Goal: Task Accomplishment & Management: Understand process/instructions

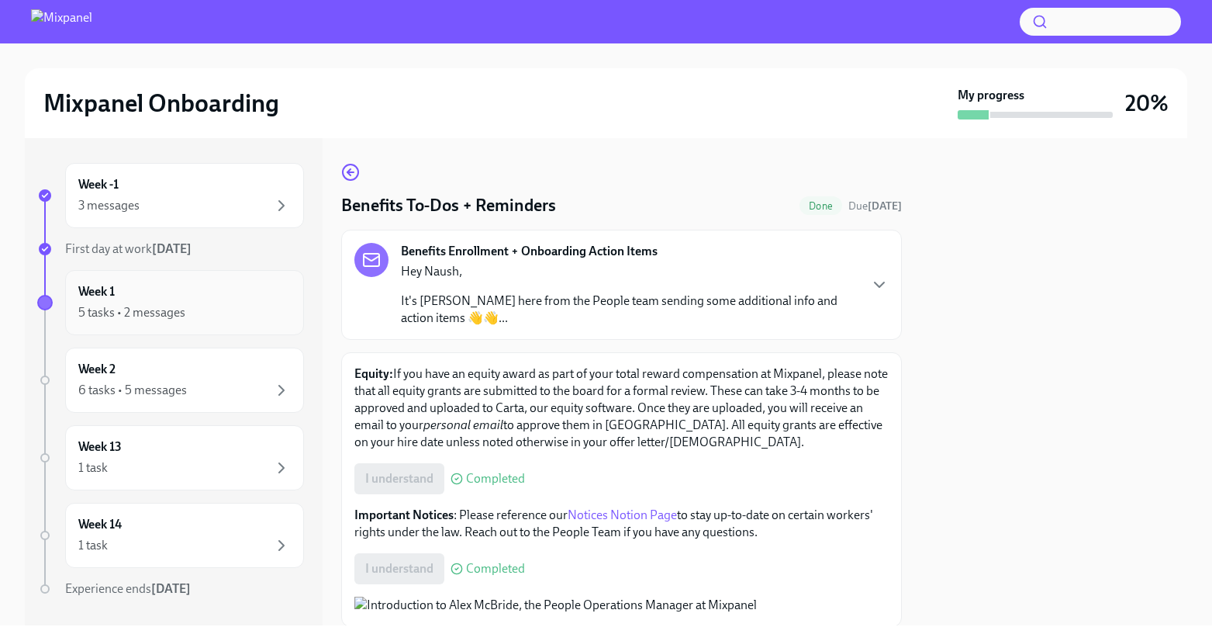
click at [142, 293] on div "Week 1 5 tasks • 2 messages" at bounding box center [184, 302] width 212 height 39
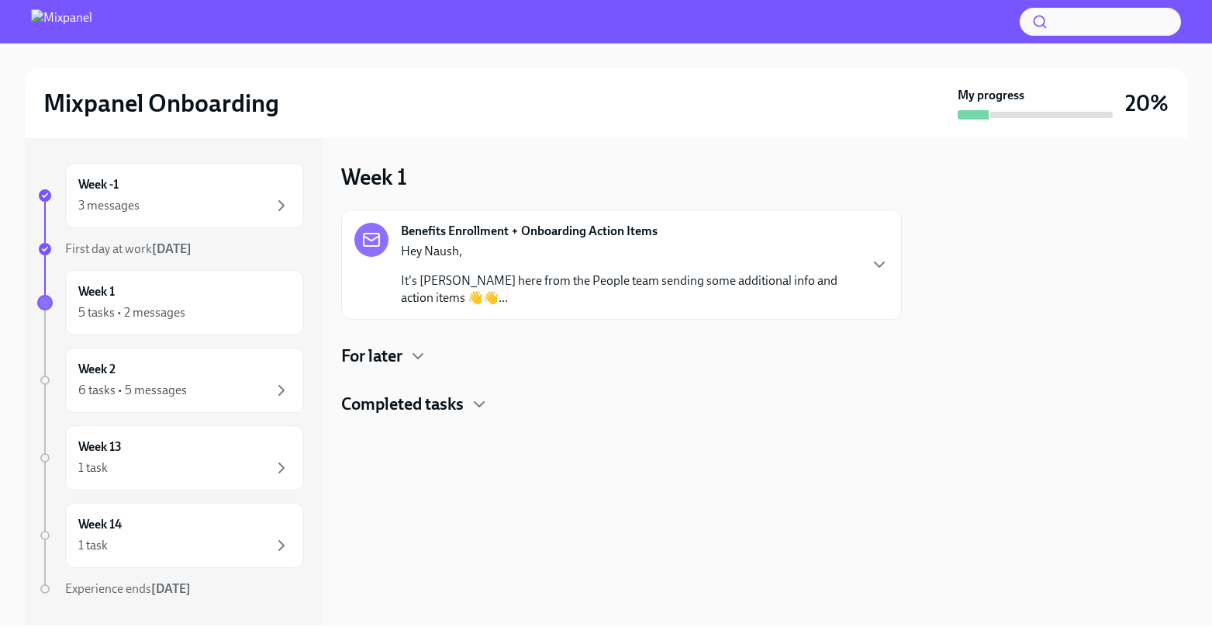
click at [465, 253] on p "Hey Naush," at bounding box center [629, 251] width 457 height 17
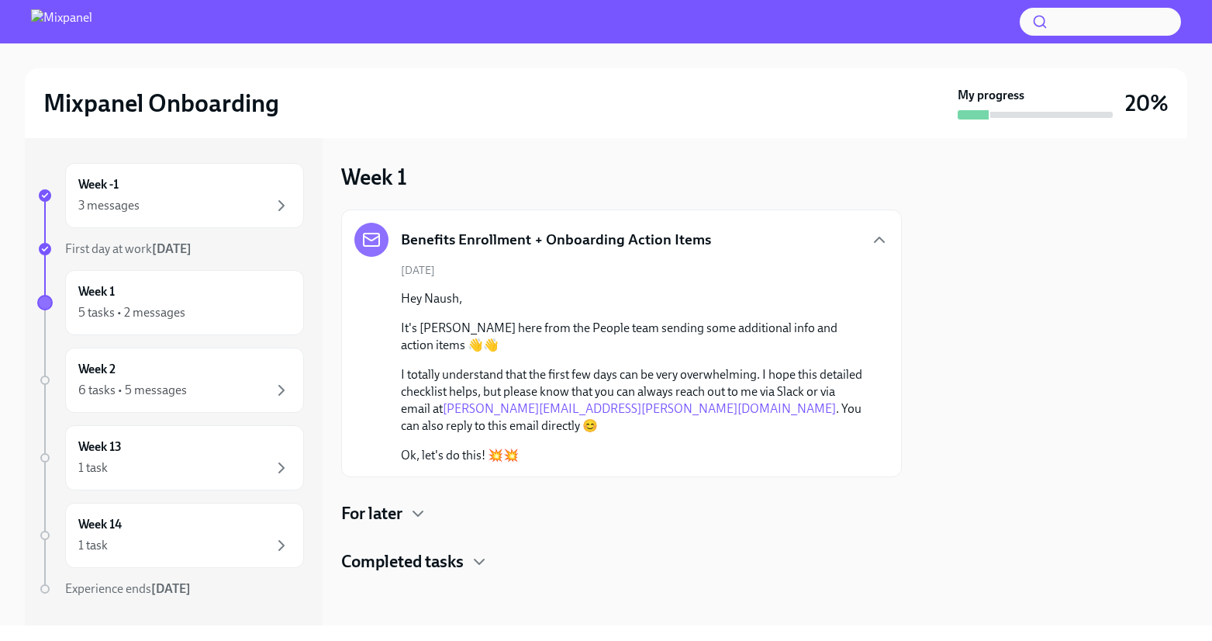
click at [407, 502] on div "For later" at bounding box center [621, 513] width 561 height 23
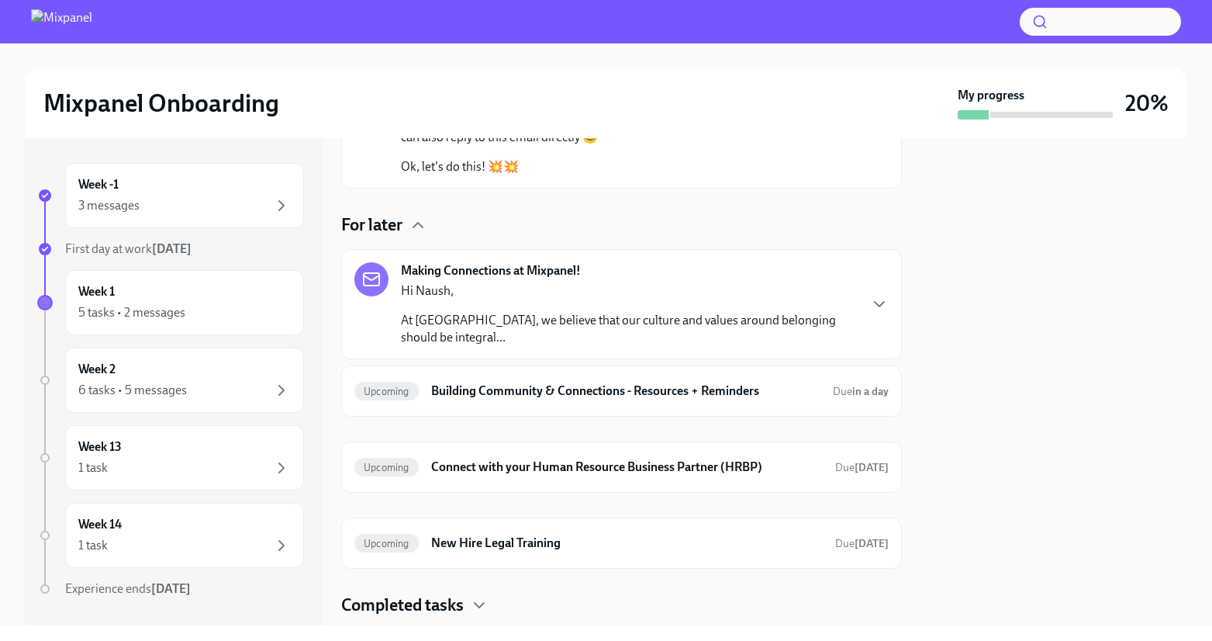
scroll to position [295, 0]
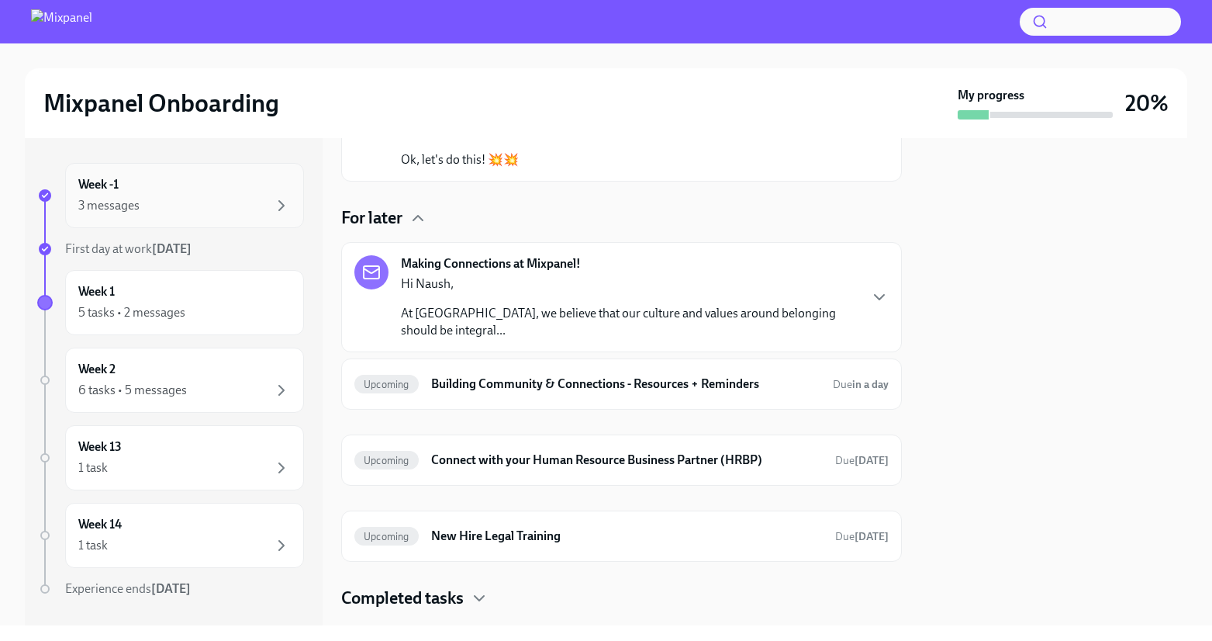
click at [176, 207] on div "3 messages" at bounding box center [184, 205] width 212 height 19
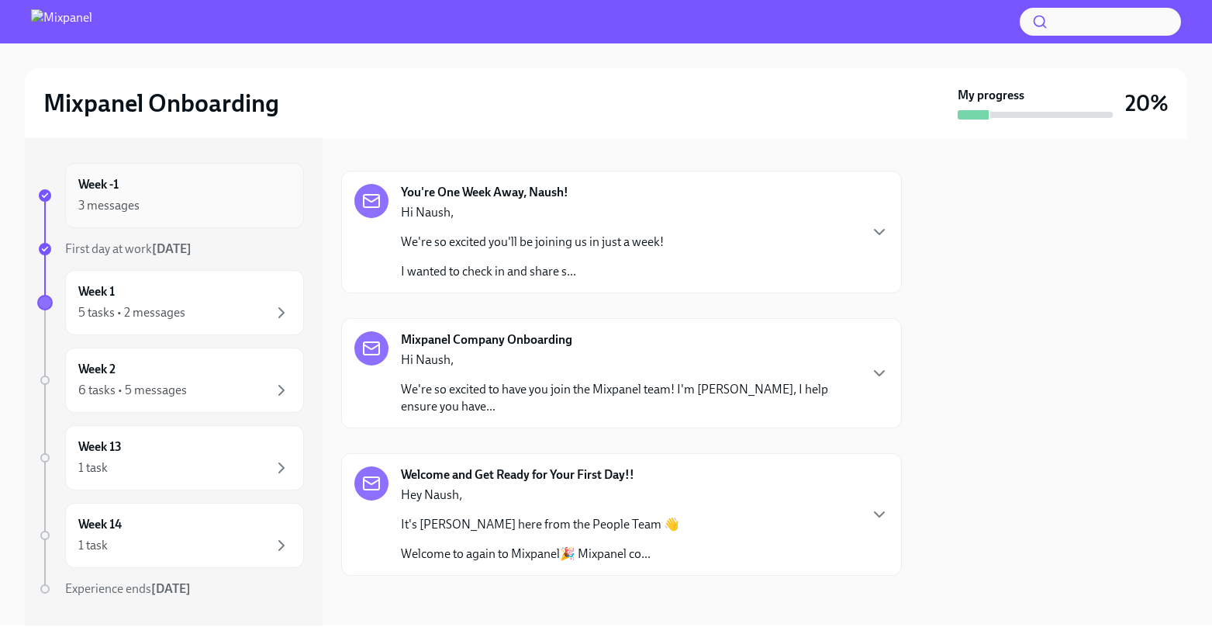
scroll to position [206, 0]
click at [758, 285] on div "You're One Week Away, Naush! Hi [PERSON_NAME], We're so excited you'll be joini…" at bounding box center [621, 232] width 561 height 123
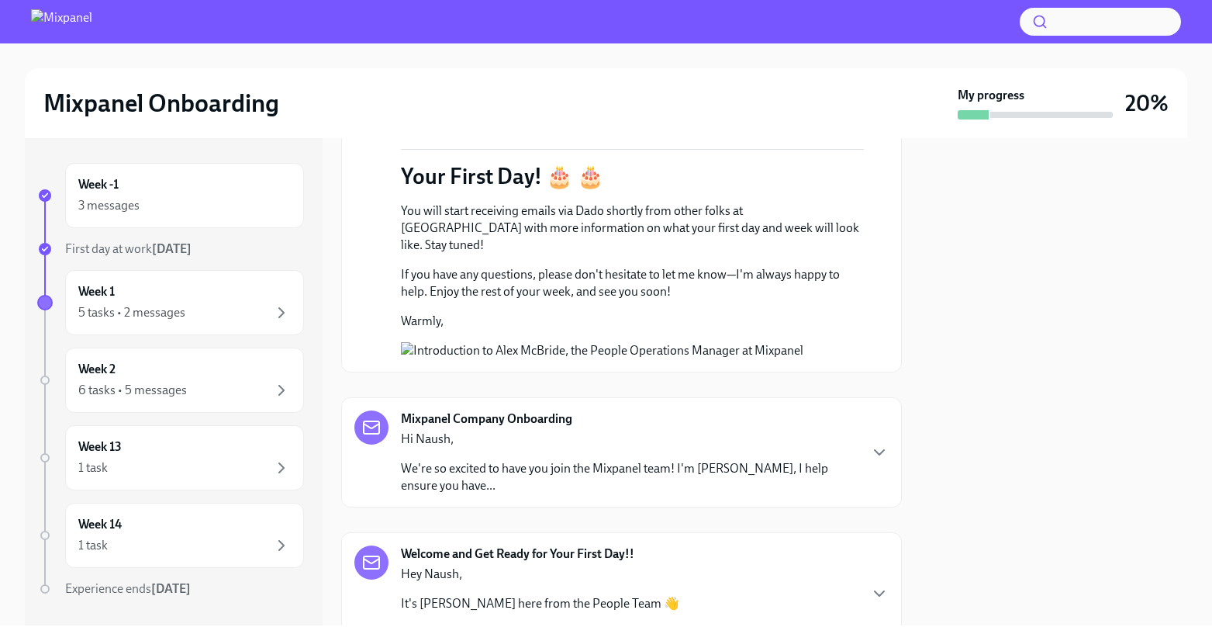
scroll to position [1094, 0]
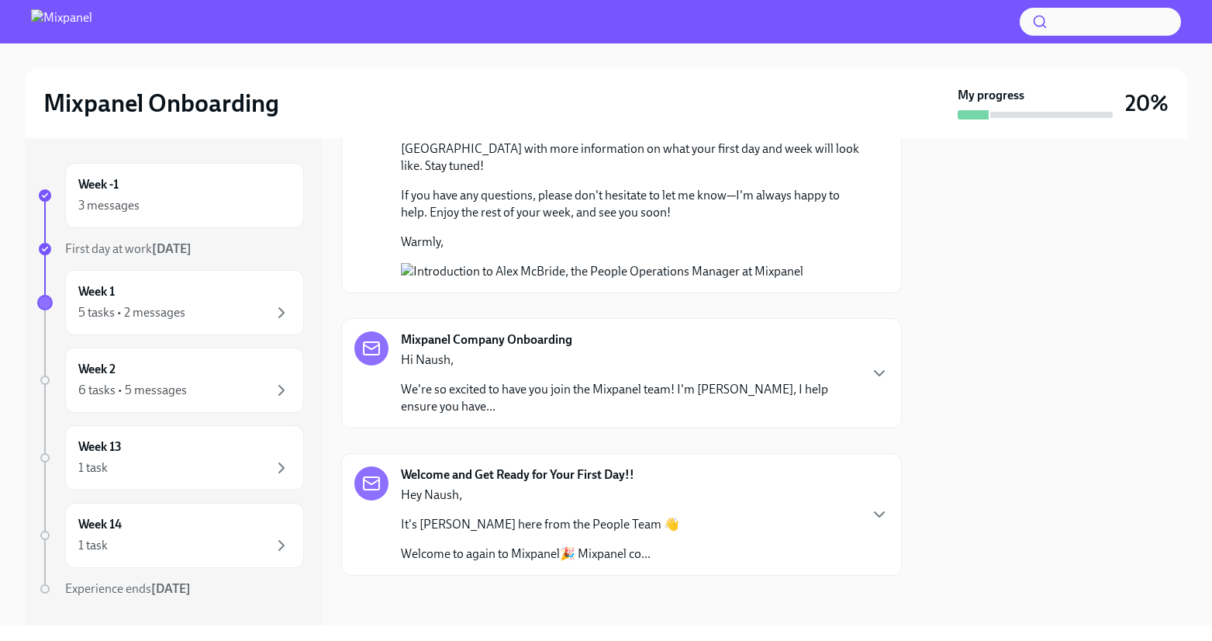
click at [703, 368] on p "Hi Naush," at bounding box center [629, 359] width 457 height 17
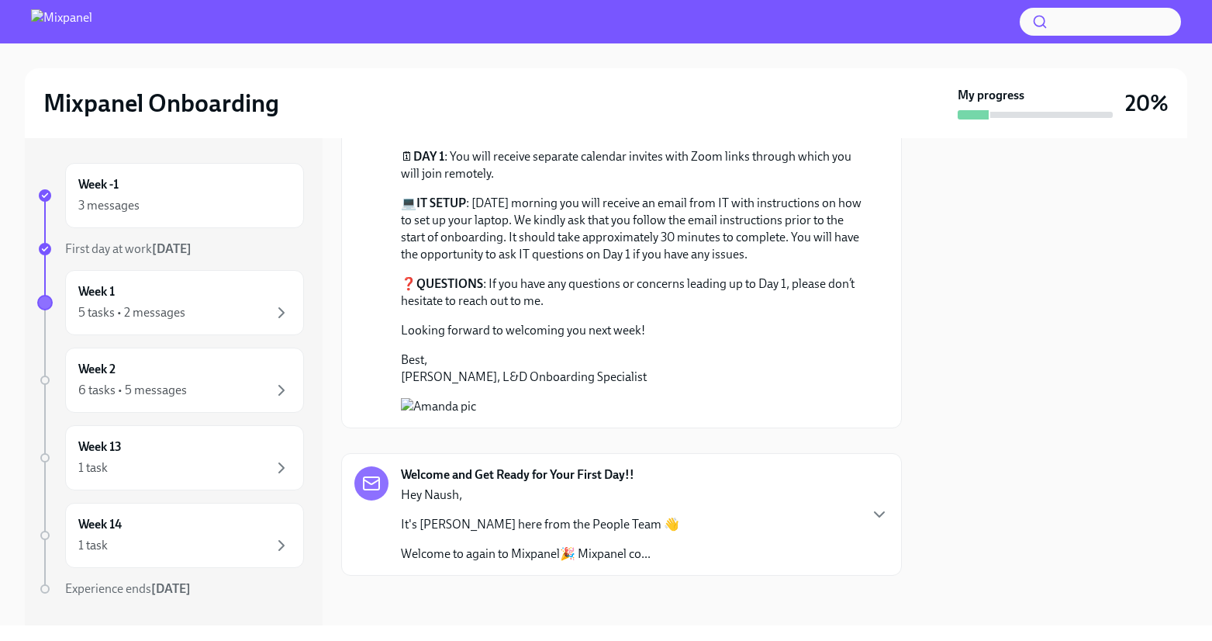
click at [679, 482] on div "Welcome and Get Ready for Your First Day!! Hey [PERSON_NAME], It's [PERSON_NAME…" at bounding box center [621, 514] width 534 height 96
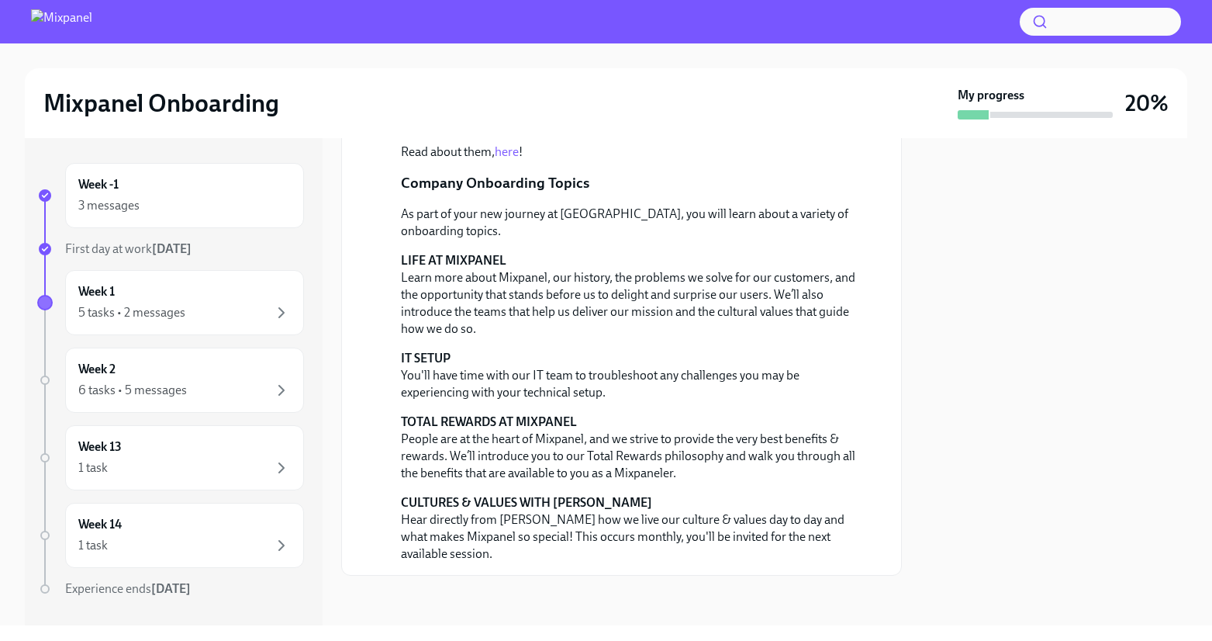
scroll to position [2581, 0]
click at [282, 307] on icon "button" at bounding box center [281, 312] width 19 height 19
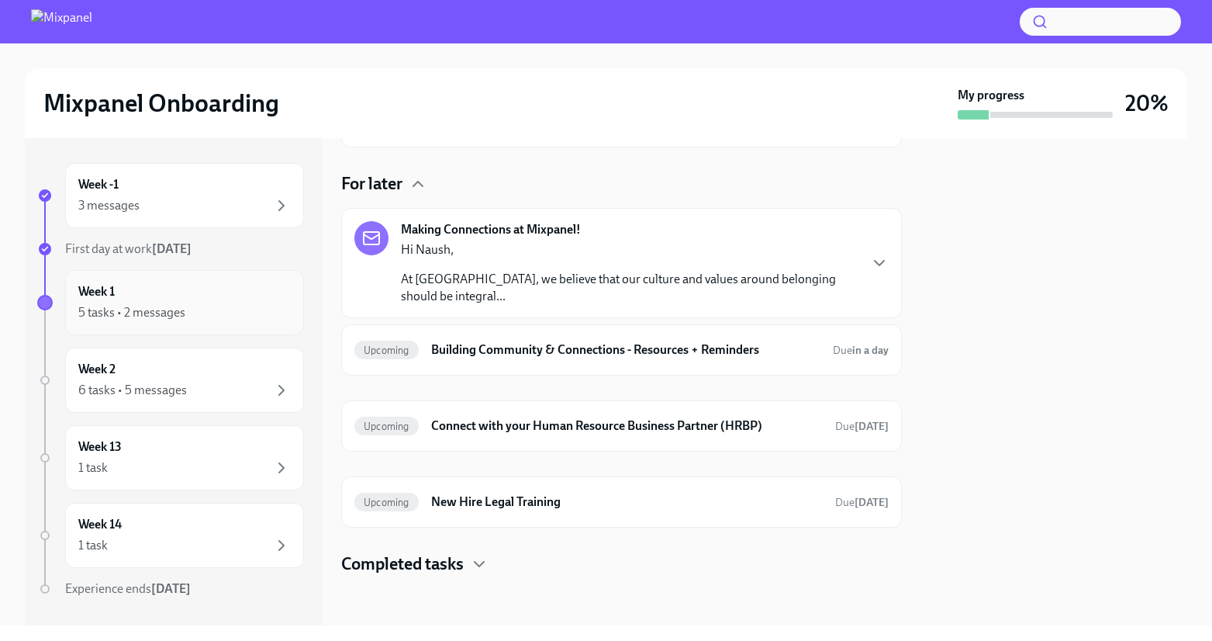
scroll to position [172, 0]
click at [532, 344] on h6 "Building Community & Connections - Resources + Reminders" at bounding box center [625, 349] width 389 height 17
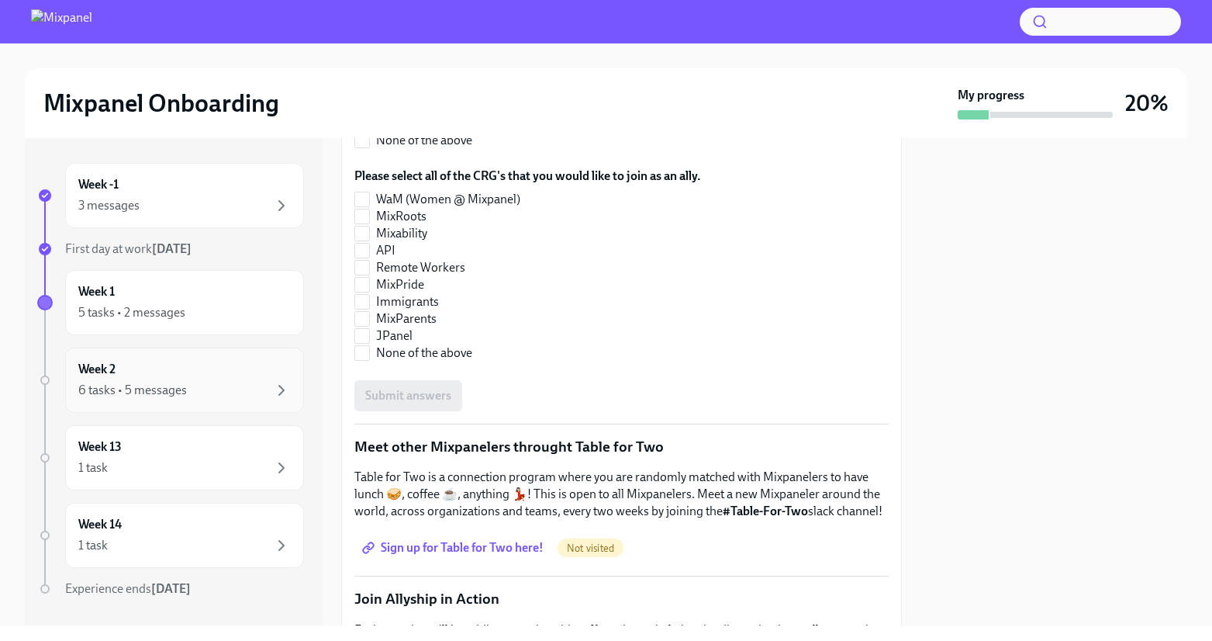
scroll to position [617, 0]
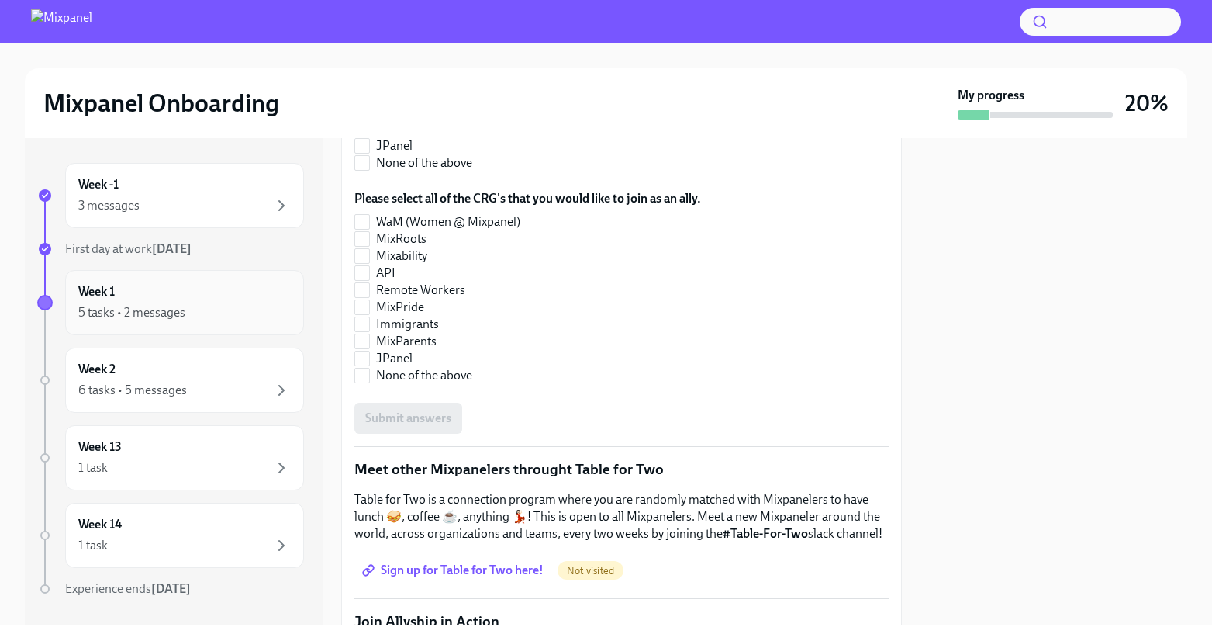
click at [207, 314] on div "5 tasks • 2 messages" at bounding box center [184, 312] width 212 height 19
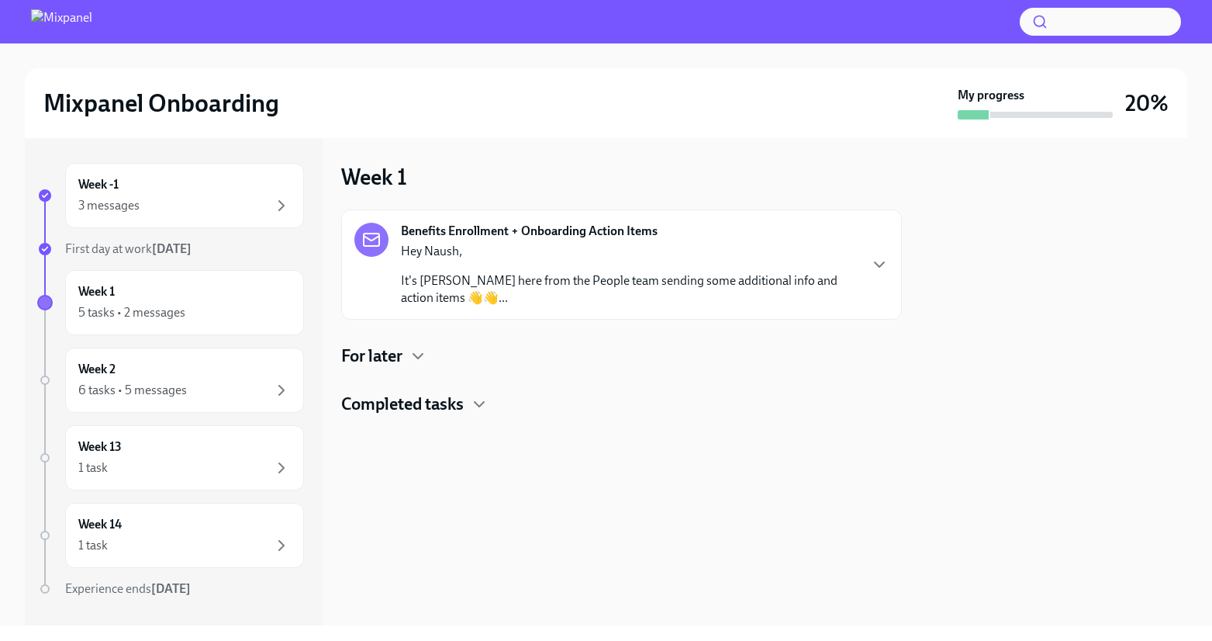
click at [465, 304] on p "It's [PERSON_NAME] here from the People team sending some additional info and a…" at bounding box center [629, 289] width 457 height 34
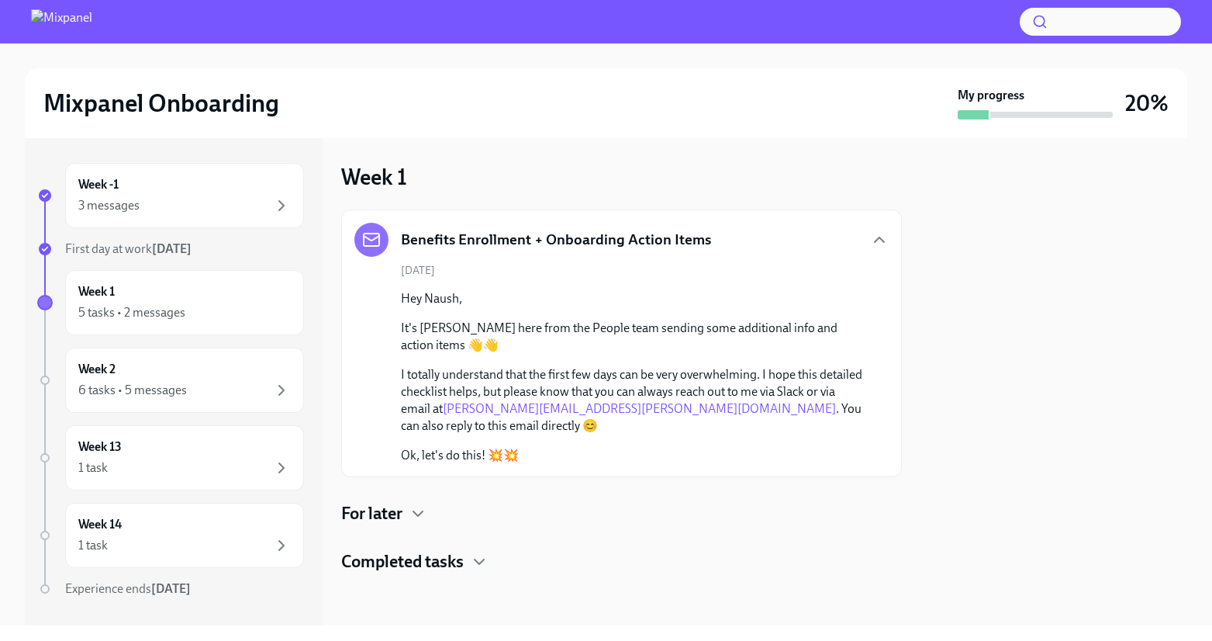
click at [454, 512] on div "Benefits Enrollment + Onboarding Action Items [DATE] Hey Naush, It's [PERSON_NA…" at bounding box center [621, 391] width 561 height 364
click at [454, 550] on h4 "Completed tasks" at bounding box center [402, 561] width 123 height 23
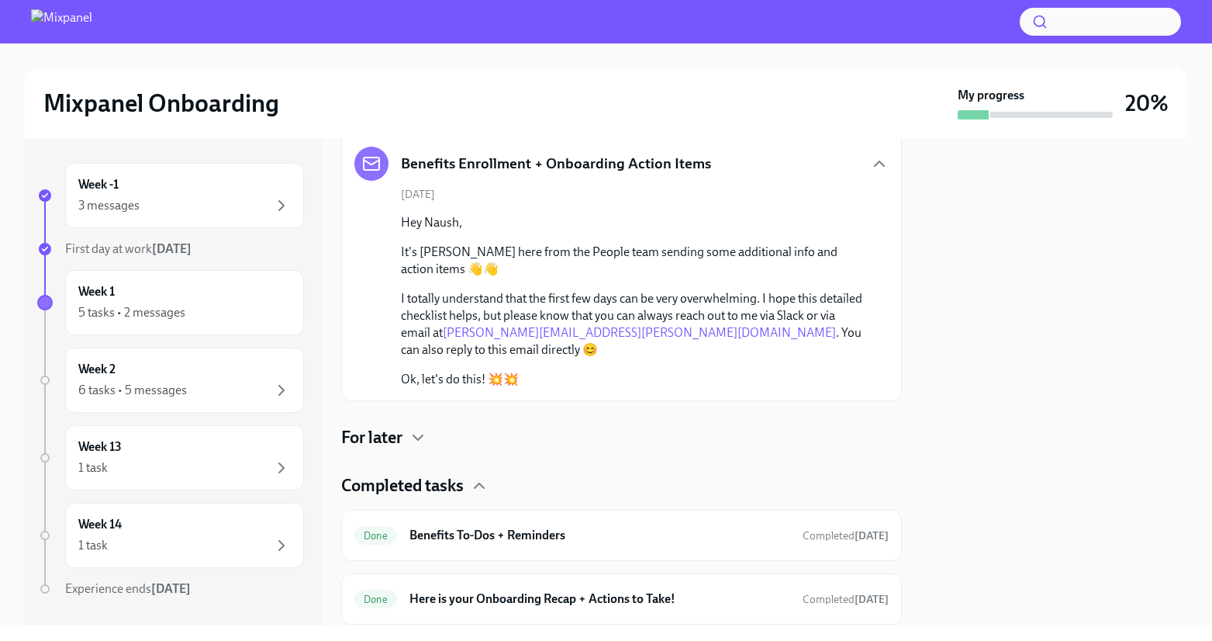
scroll to position [71, 0]
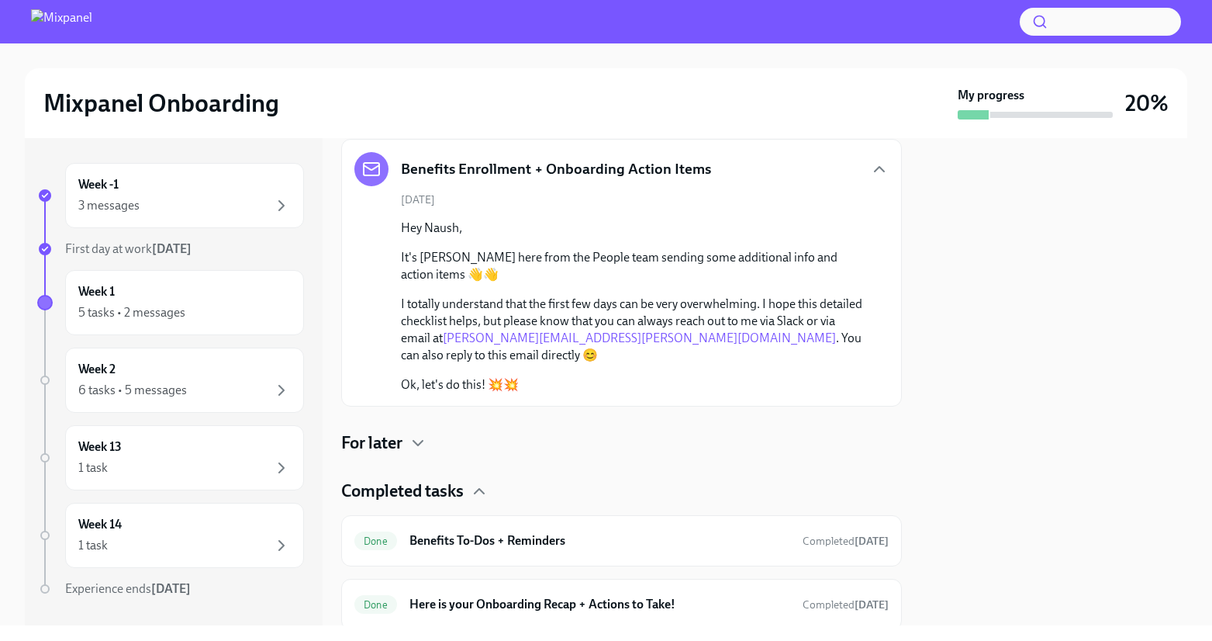
click at [384, 431] on h4 "For later" at bounding box center [371, 442] width 61 height 23
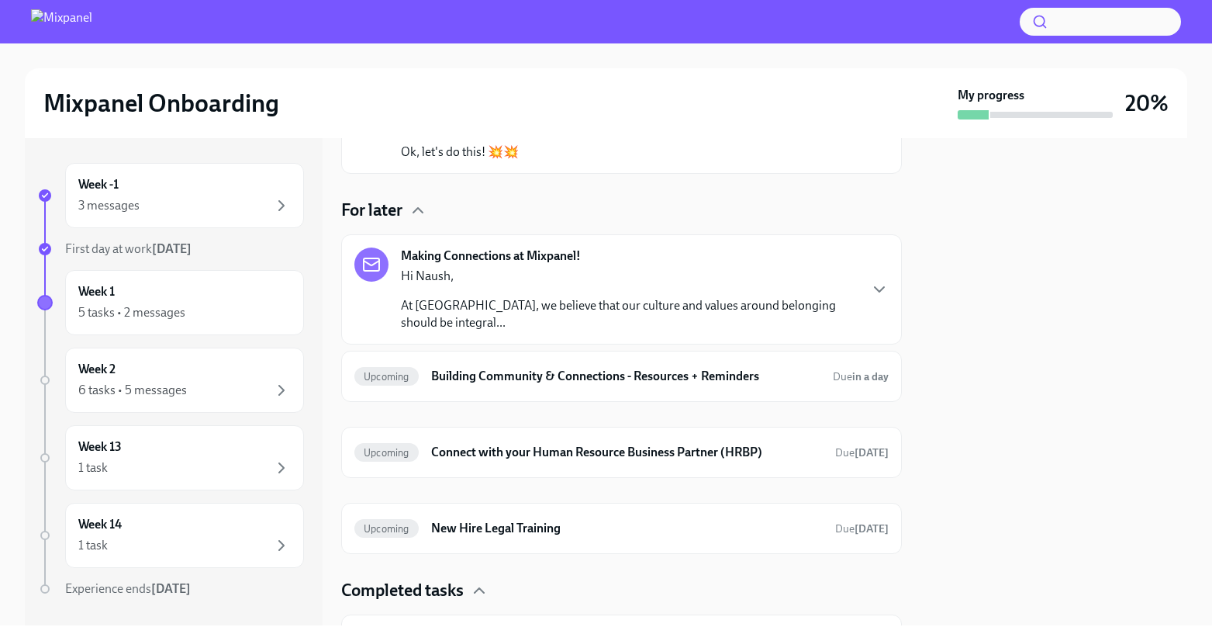
scroll to position [311, 0]
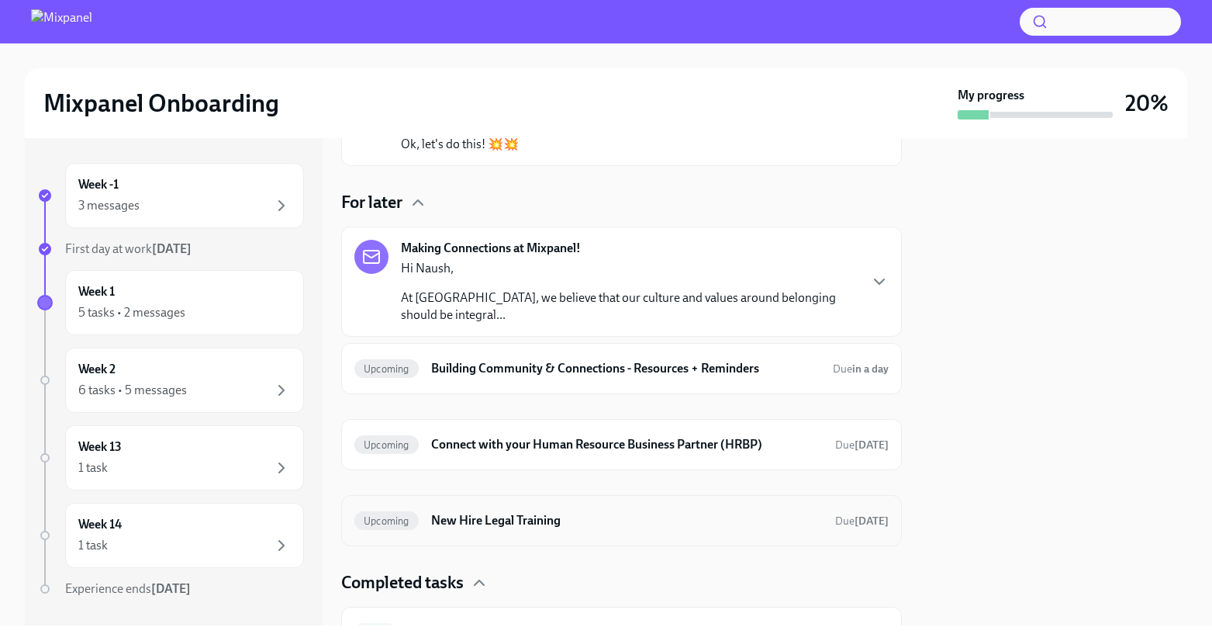
click at [539, 512] on h6 "New Hire Legal Training" at bounding box center [627, 520] width 392 height 17
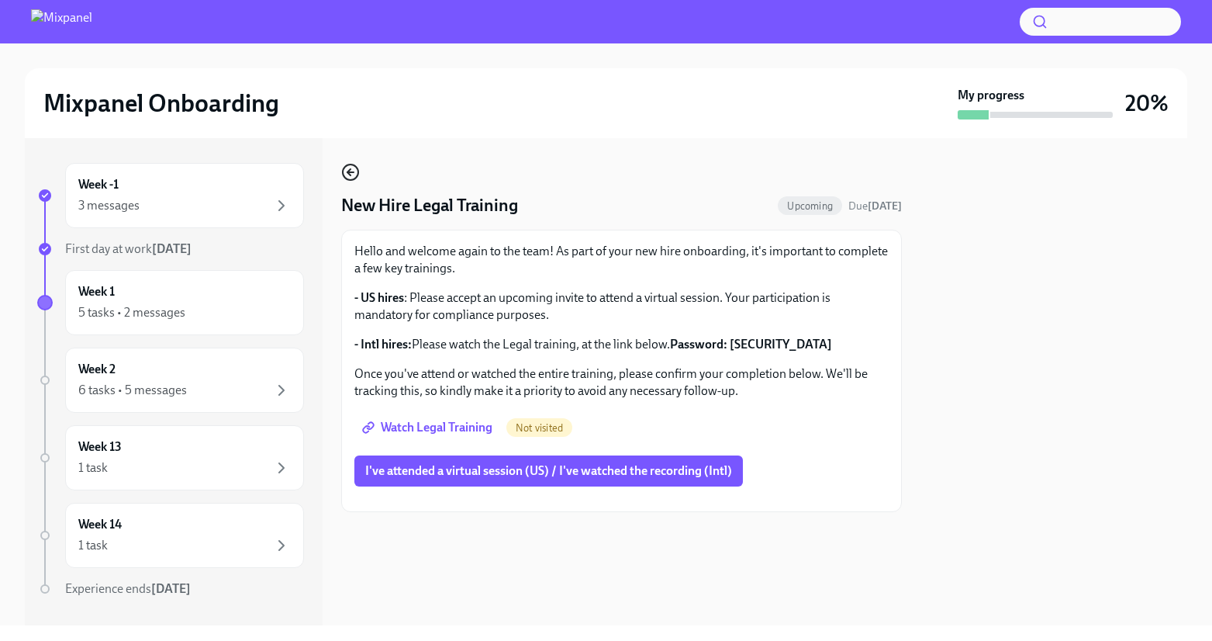
click at [355, 174] on icon "button" at bounding box center [350, 172] width 19 height 19
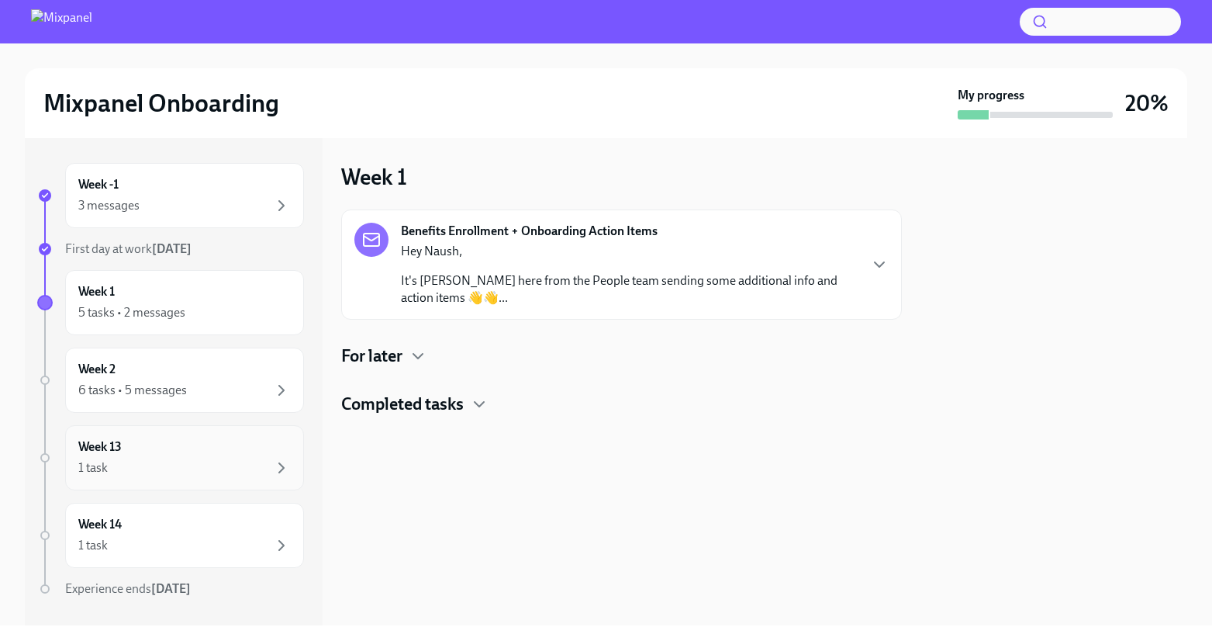
scroll to position [34, 0]
